Goal: Find specific page/section: Find specific page/section

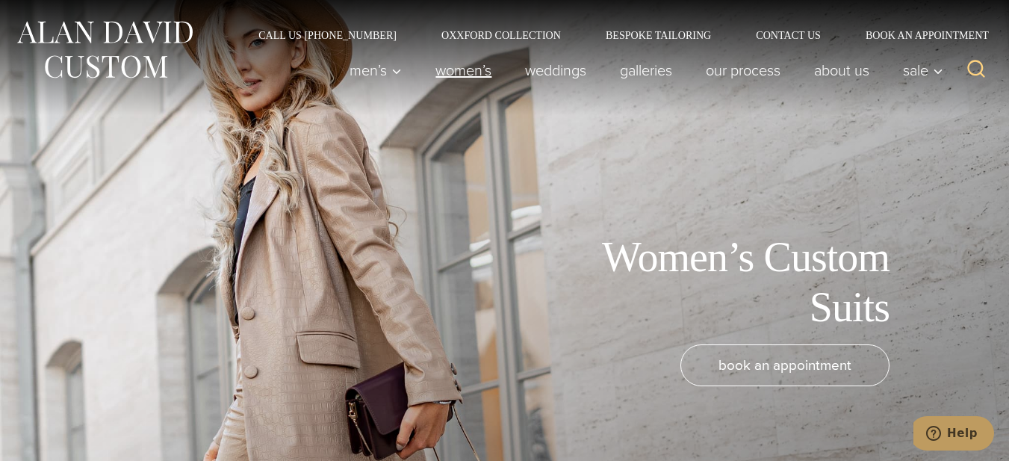
click at [487, 70] on link "Women’s" at bounding box center [464, 70] width 90 height 30
click at [468, 78] on link "Women’s" at bounding box center [464, 70] width 90 height 30
click at [468, 70] on link "Women’s" at bounding box center [464, 70] width 90 height 30
click at [477, 38] on link "Oxxford Collection" at bounding box center [501, 35] width 164 height 10
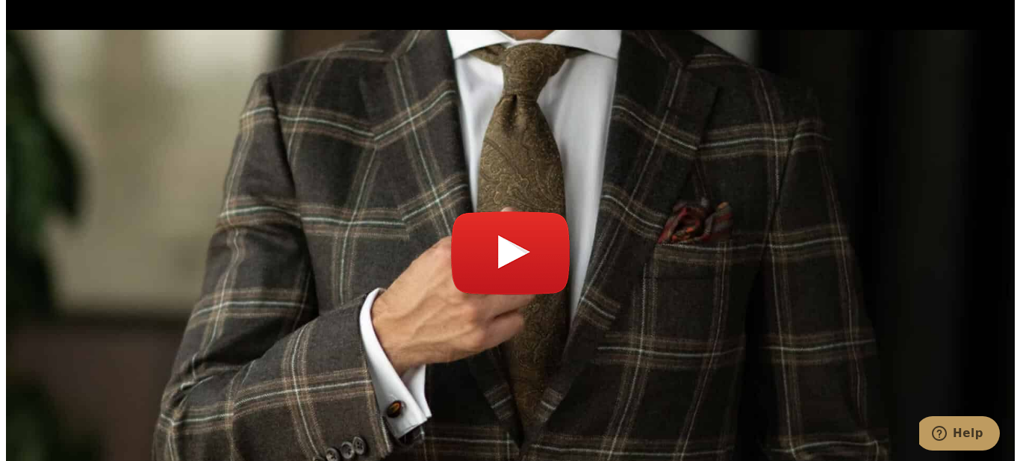
scroll to position [5154, 0]
